Goal: Navigation & Orientation: Find specific page/section

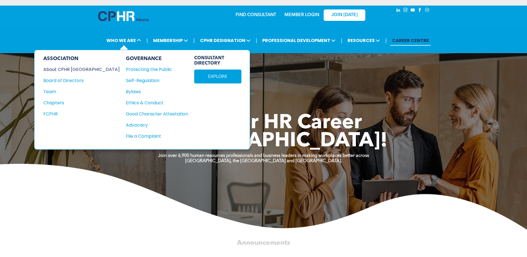
click at [69, 67] on div "About CPHR [GEOGRAPHIC_DATA]" at bounding box center [77, 69] width 69 height 7
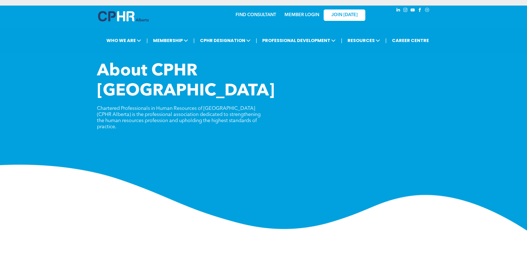
click at [452, 197] on img at bounding box center [263, 197] width 527 height 66
